Goal: Task Accomplishment & Management: Complete application form

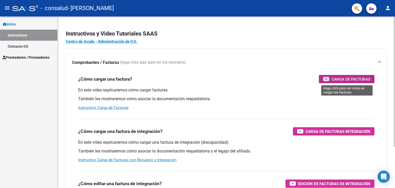
click at [346, 80] on span "Carga de Facturas" at bounding box center [350, 79] width 39 height 6
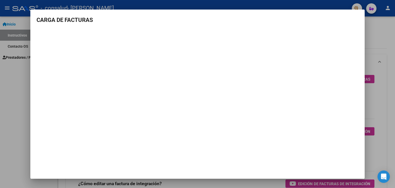
click at [374, 47] on div at bounding box center [197, 94] width 395 height 188
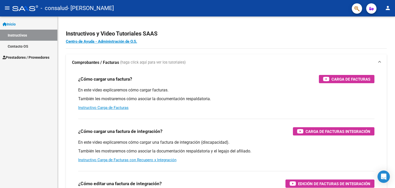
click at [37, 58] on span "Prestadores / Proveedores" at bounding box center [26, 58] width 47 height 6
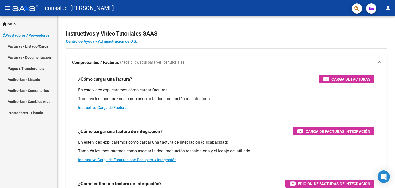
click at [36, 47] on link "Facturas - Listado/Carga" at bounding box center [28, 46] width 57 height 11
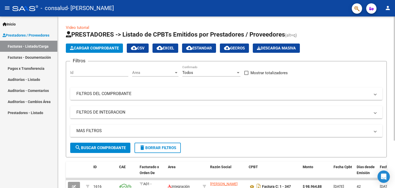
click at [84, 28] on link "Video tutorial" at bounding box center [77, 27] width 23 height 5
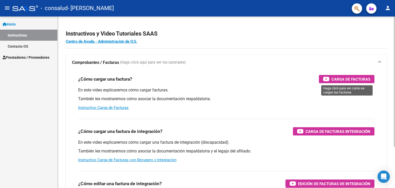
click at [337, 79] on span "Carga de Facturas" at bounding box center [350, 79] width 39 height 6
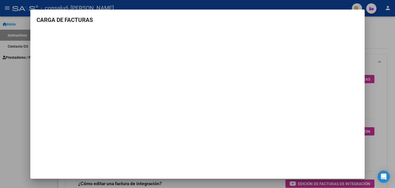
click at [10, 103] on div at bounding box center [197, 94] width 395 height 188
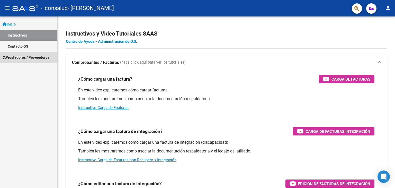
click at [32, 56] on span "Prestadores / Proveedores" at bounding box center [26, 58] width 47 height 6
click at [33, 57] on span "Prestadores / Proveedores" at bounding box center [26, 58] width 47 height 6
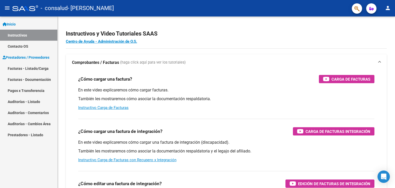
click at [30, 69] on link "Facturas - Listado/Carga" at bounding box center [28, 68] width 57 height 11
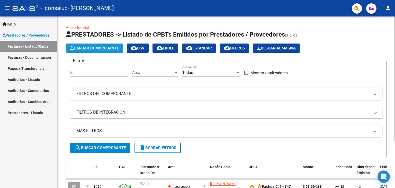
click at [102, 49] on span "Cargar Comprobante" at bounding box center [94, 48] width 49 height 5
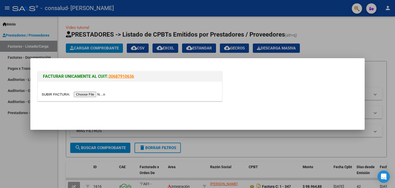
click at [104, 95] on input "file" at bounding box center [74, 94] width 65 height 5
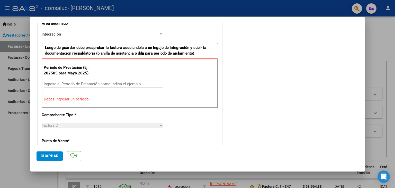
scroll to position [112, 0]
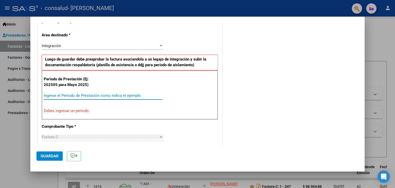
click at [56, 93] on input "Ingrese el Período de Prestación como indica el ejemplo" at bounding box center [103, 95] width 119 height 5
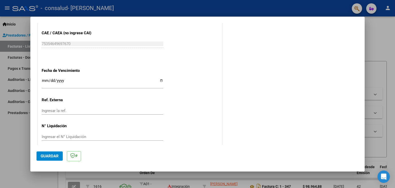
scroll to position [330, 0]
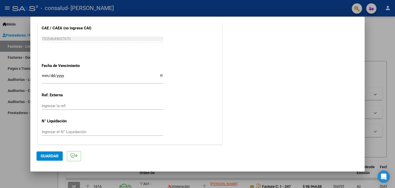
type input "202508"
click at [49, 155] on span "Guardar" at bounding box center [50, 155] width 18 height 5
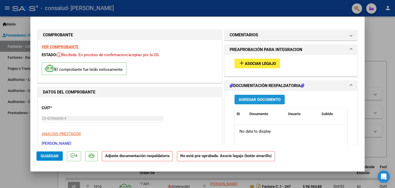
click at [245, 98] on span "Agregar Documento" at bounding box center [260, 99] width 42 height 5
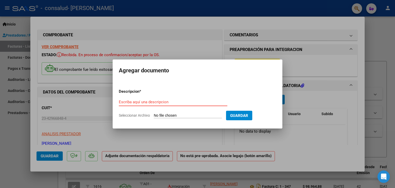
click at [142, 102] on input "Escriba aquí una descripcion" at bounding box center [173, 101] width 108 height 5
click at [126, 102] on input "Escriba aquí una descripcion" at bounding box center [173, 101] width 108 height 5
type input "A"
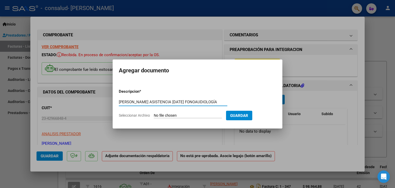
scroll to position [0, 27]
type input "[PERSON_NAME] ASISTENCIA [DATE] FONOAUDIOLOGÍA"
click at [161, 115] on input "Seleccionar Archivo" at bounding box center [188, 115] width 68 height 5
type input "C:\fakepath\Asistencia agosto [PERSON_NAME].pdf"
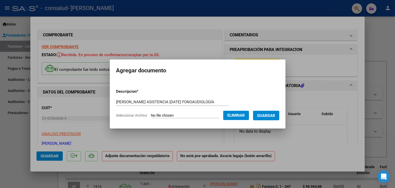
click at [266, 116] on span "Guardar" at bounding box center [266, 115] width 18 height 5
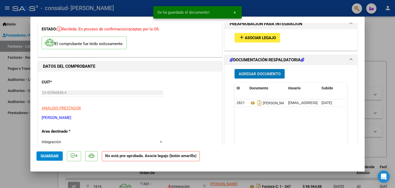
scroll to position [40, 0]
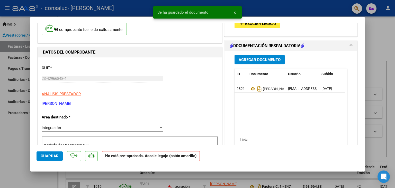
drag, startPoint x: 275, startPoint y: 138, endPoint x: 296, endPoint y: 134, distance: 21.4
click at [296, 134] on div "Agregar Documento ID Documento Usuario Subido Acción 2821 [PERSON_NAME] Asisten…" at bounding box center [291, 102] width 120 height 103
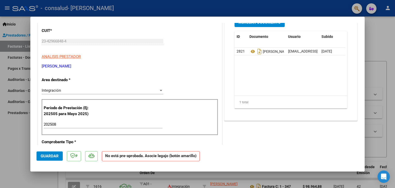
drag, startPoint x: 290, startPoint y: 139, endPoint x: 307, endPoint y: 136, distance: 17.2
click at [307, 136] on div "COMENTARIOS Comentarios del Prestador / Gerenciador: PREAPROBACIÓN PARA INTEGRA…" at bounding box center [290, 171] width 135 height 441
click at [160, 90] on div at bounding box center [161, 90] width 3 height 1
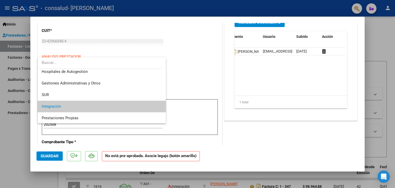
scroll to position [0, 0]
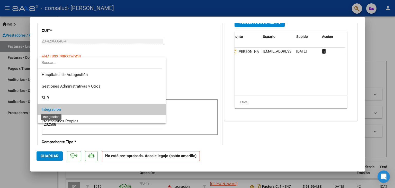
click at [57, 110] on span "Integración" at bounding box center [51, 109] width 19 height 5
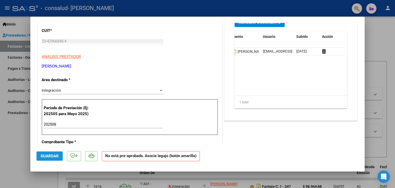
click at [54, 156] on span "Guardar" at bounding box center [50, 155] width 18 height 5
click at [50, 153] on span "Guardar" at bounding box center [50, 155] width 18 height 5
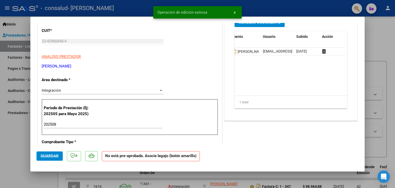
click at [378, 46] on div at bounding box center [197, 94] width 395 height 188
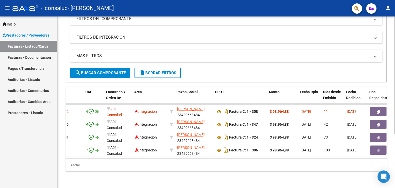
scroll to position [0, 34]
